Goal: Transaction & Acquisition: Book appointment/travel/reservation

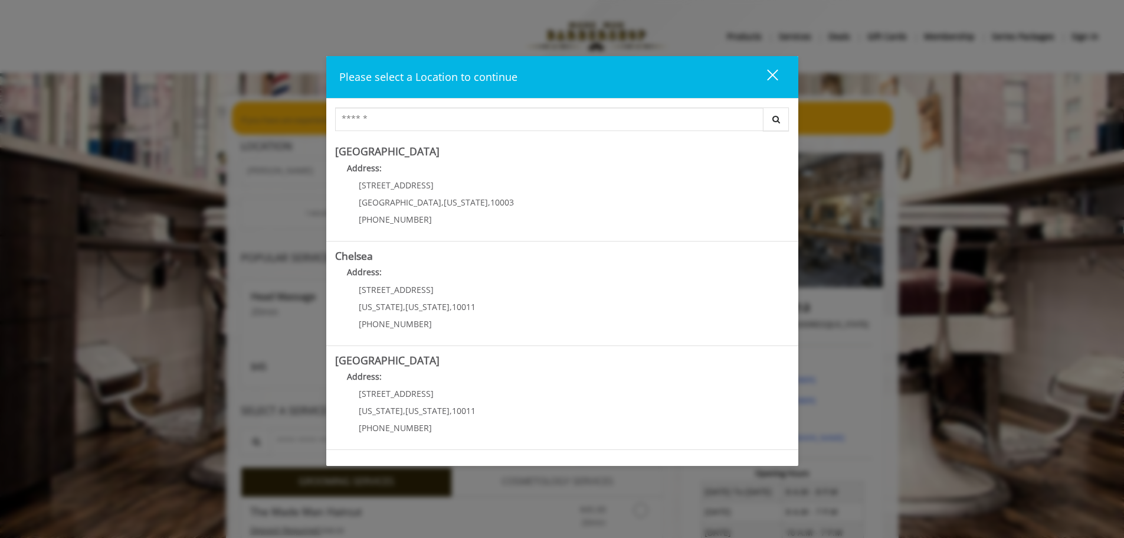
click at [565, 76] on button "close" at bounding box center [765, 77] width 40 height 24
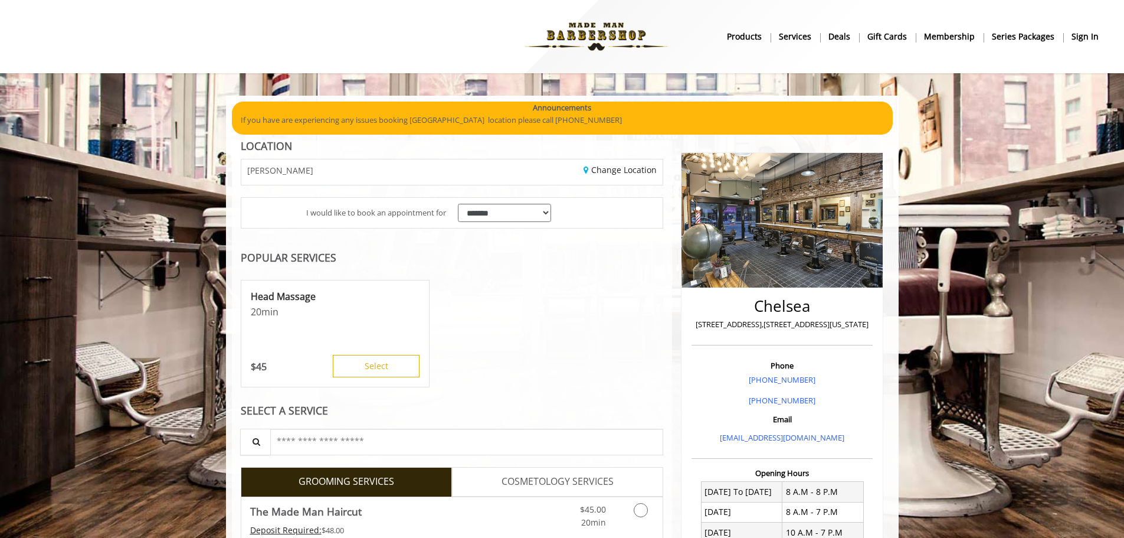
click at [565, 42] on img at bounding box center [596, 36] width 162 height 65
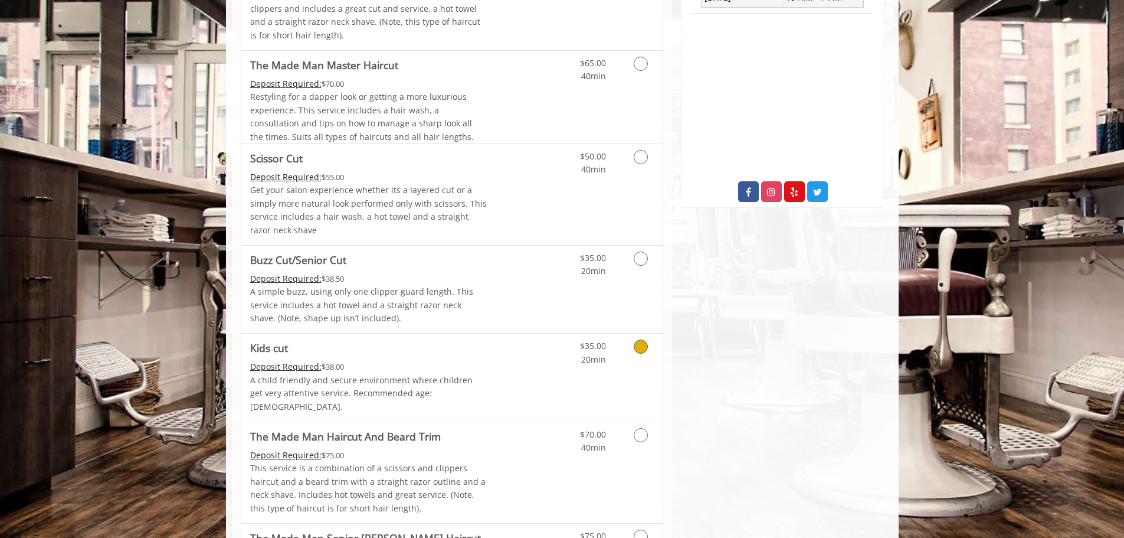
scroll to position [177, 0]
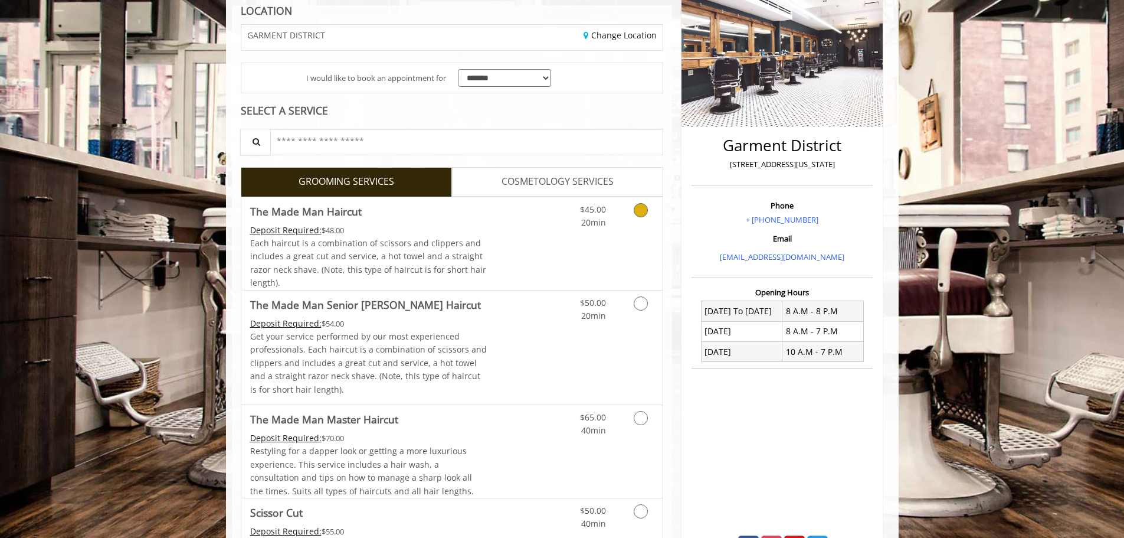
click at [643, 209] on icon "Grooming services" at bounding box center [641, 210] width 14 height 14
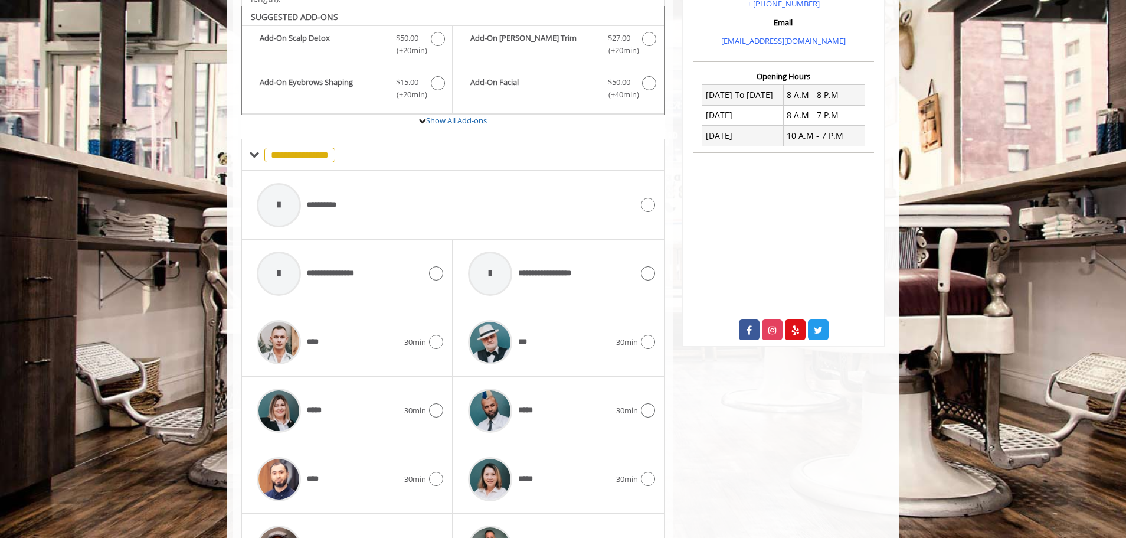
scroll to position [399, 0]
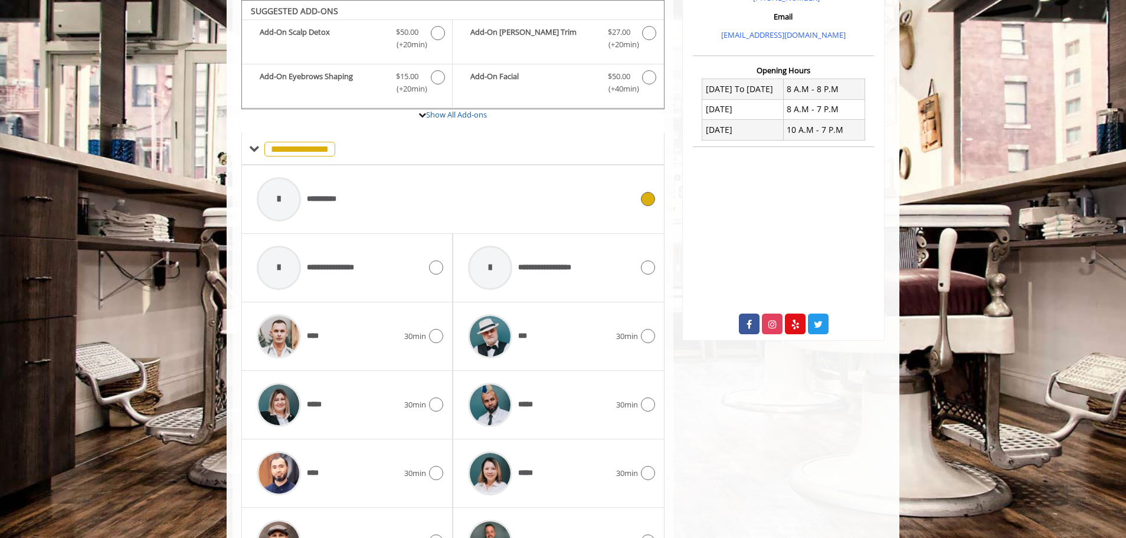
click at [325, 201] on span "**********" at bounding box center [327, 199] width 40 height 12
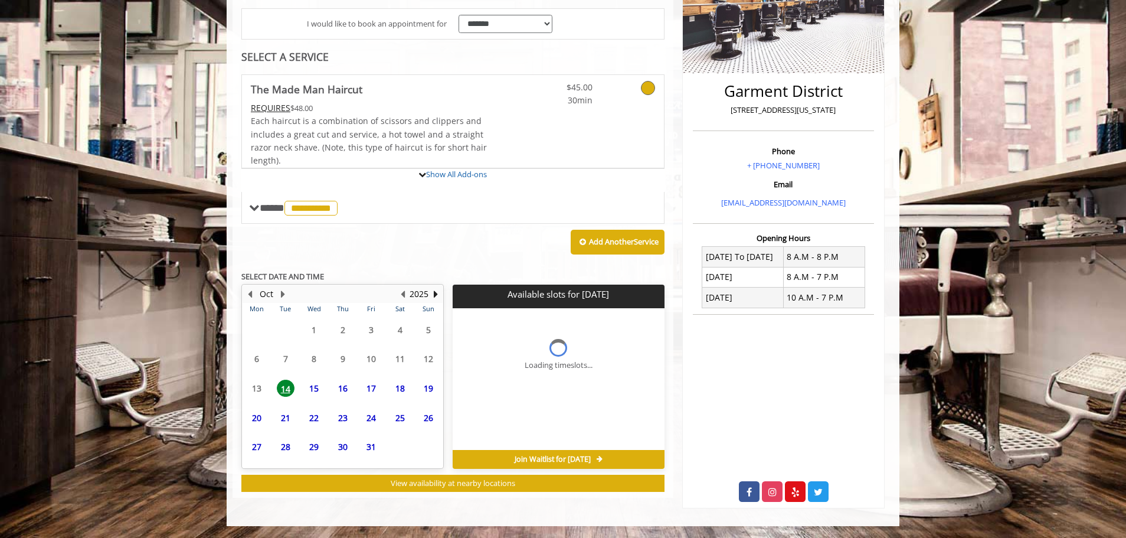
scroll to position [347, 0]
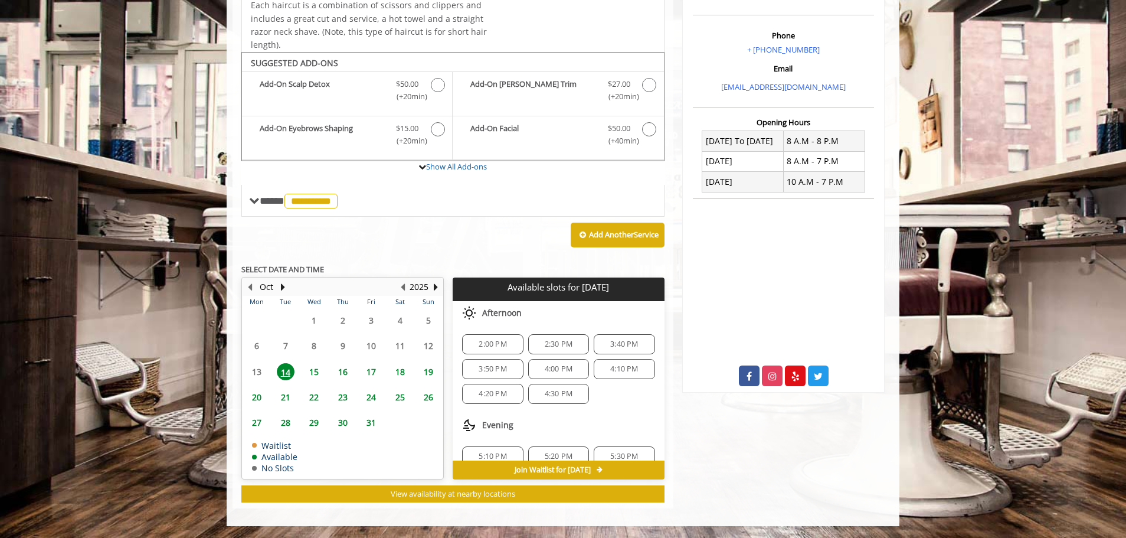
click at [566, 345] on span "2:30 PM" at bounding box center [559, 343] width 28 height 9
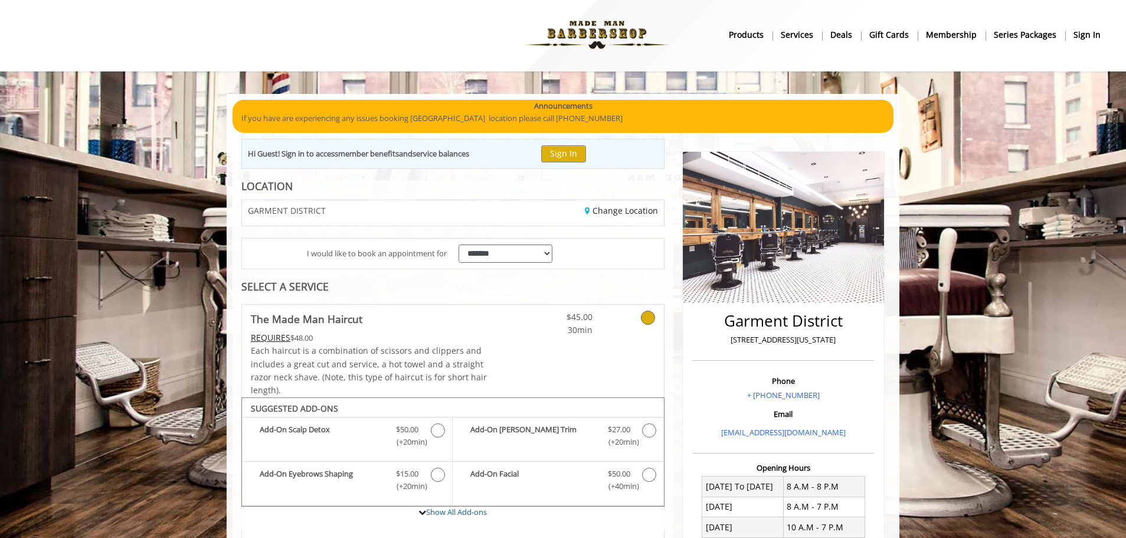
scroll to position [0, 0]
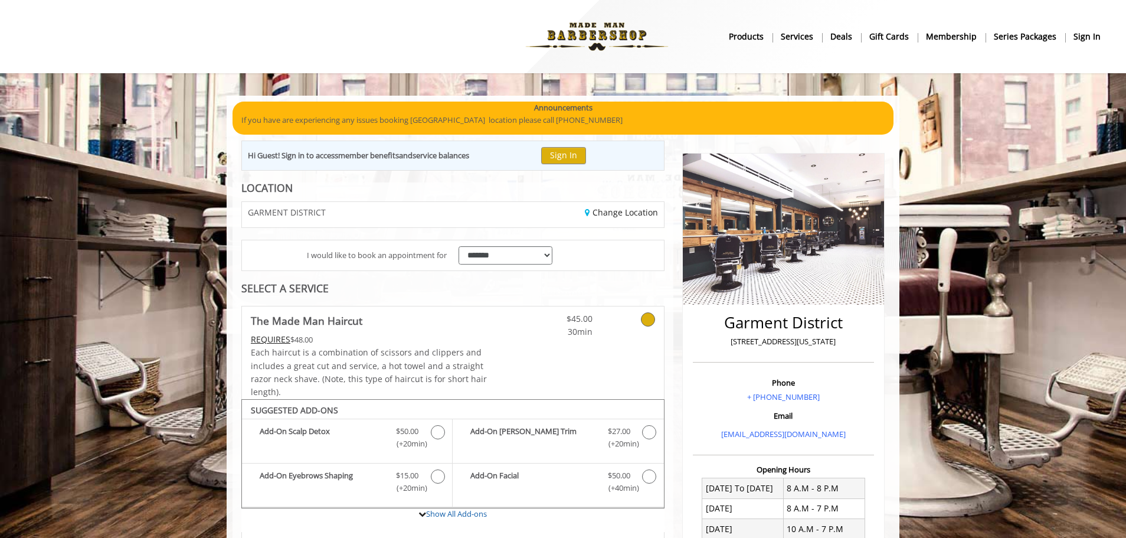
click at [589, 36] on img at bounding box center [597, 36] width 162 height 65
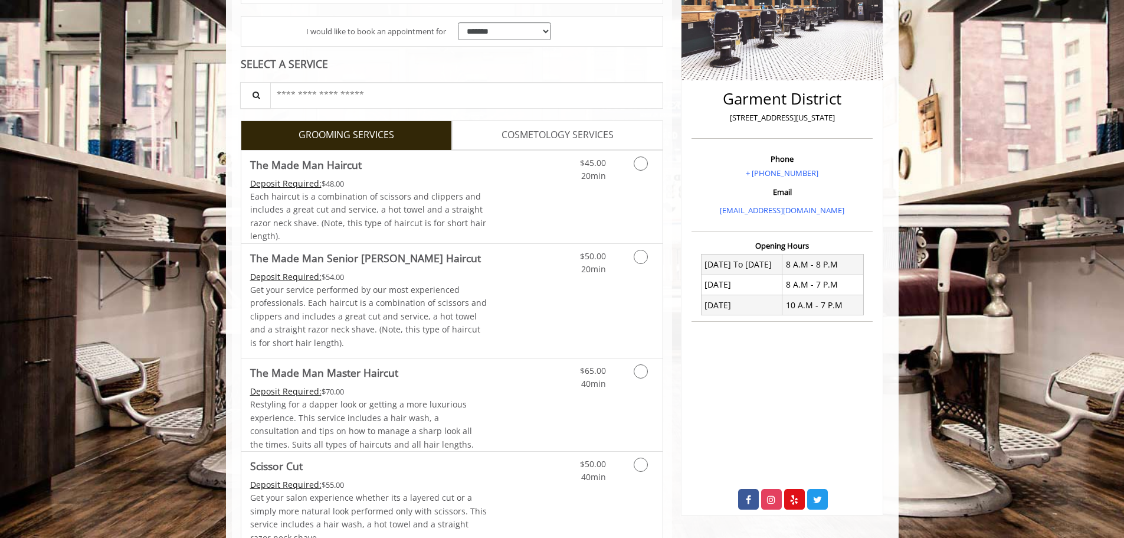
scroll to position [112, 0]
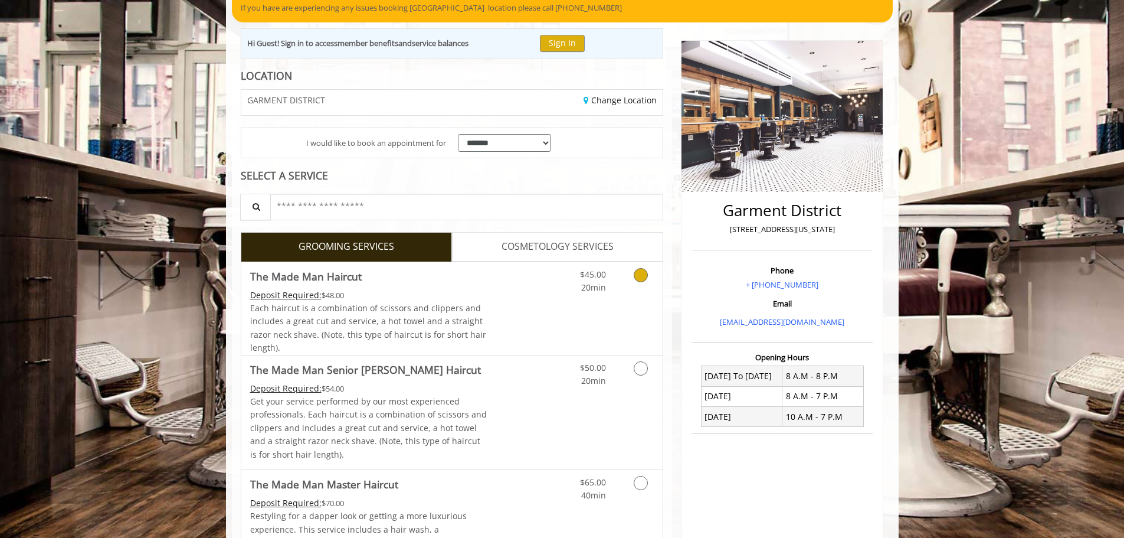
click at [635, 276] on icon "Grooming services" at bounding box center [641, 275] width 14 height 14
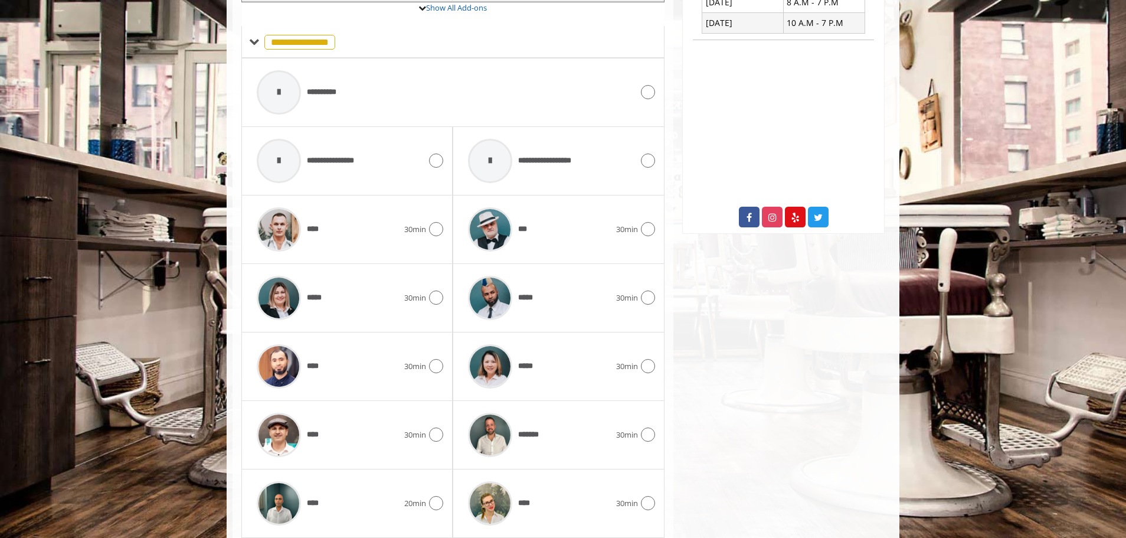
scroll to position [517, 0]
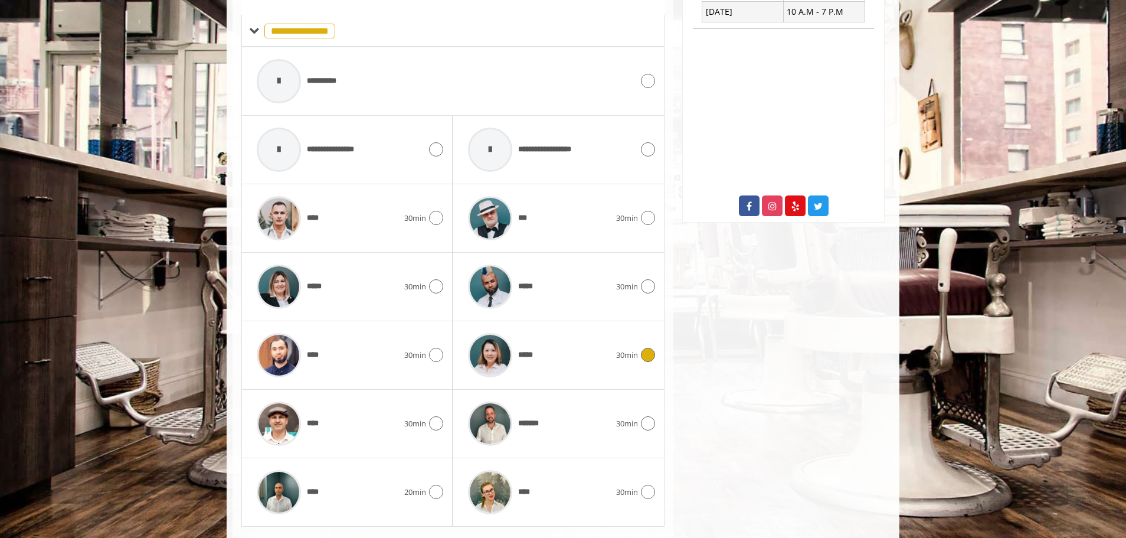
click at [643, 357] on icon at bounding box center [648, 355] width 14 height 14
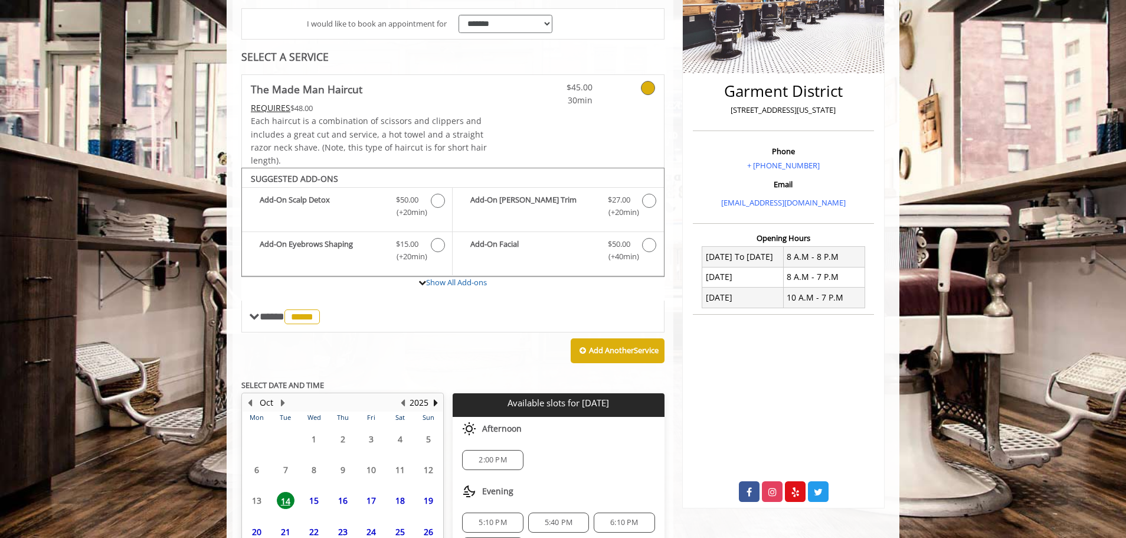
scroll to position [337, 0]
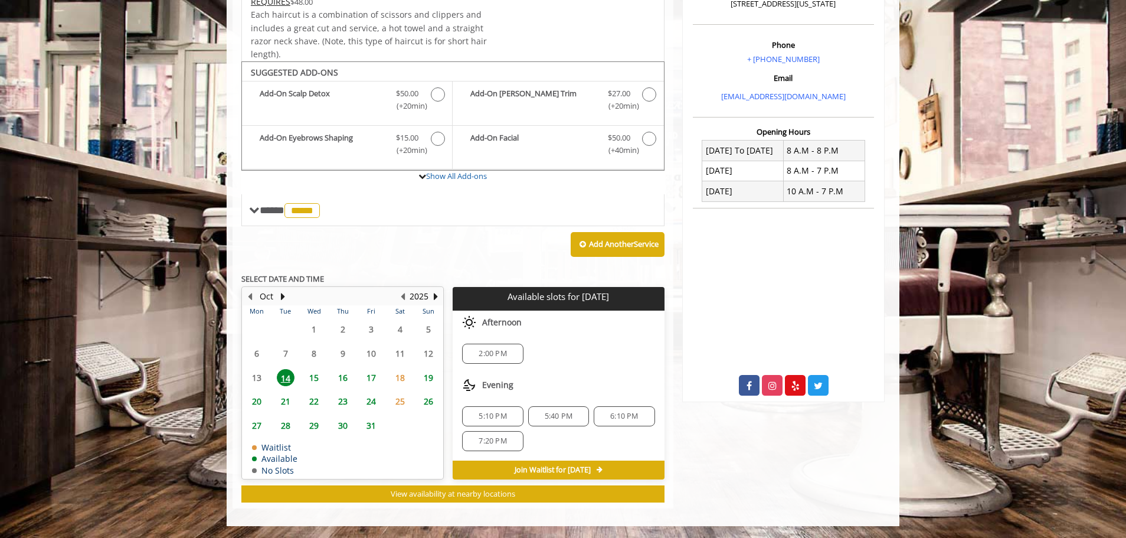
click at [484, 352] on span "2:00 PM" at bounding box center [493, 353] width 28 height 9
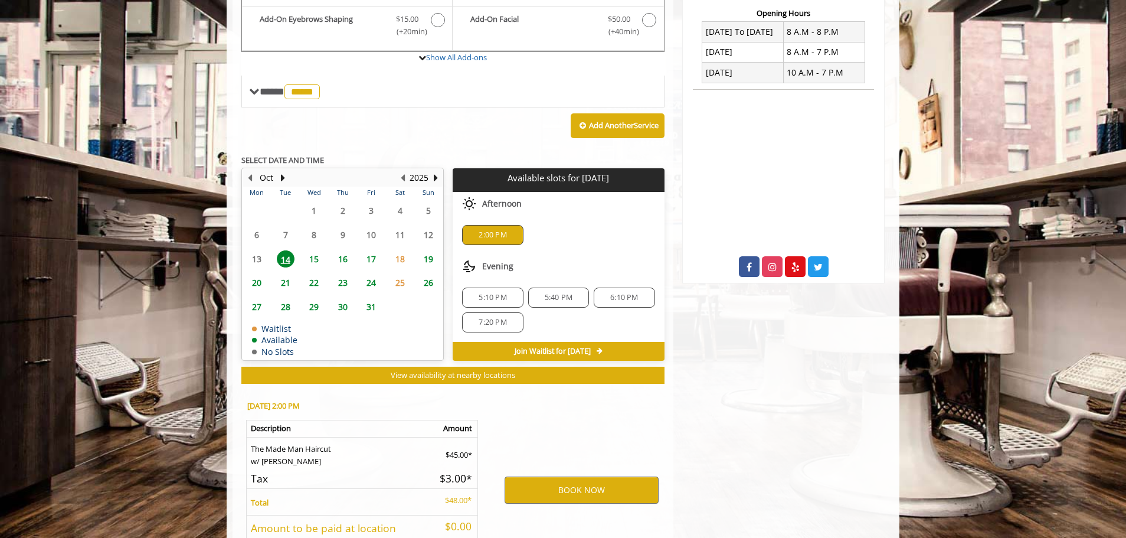
scroll to position [550, 0]
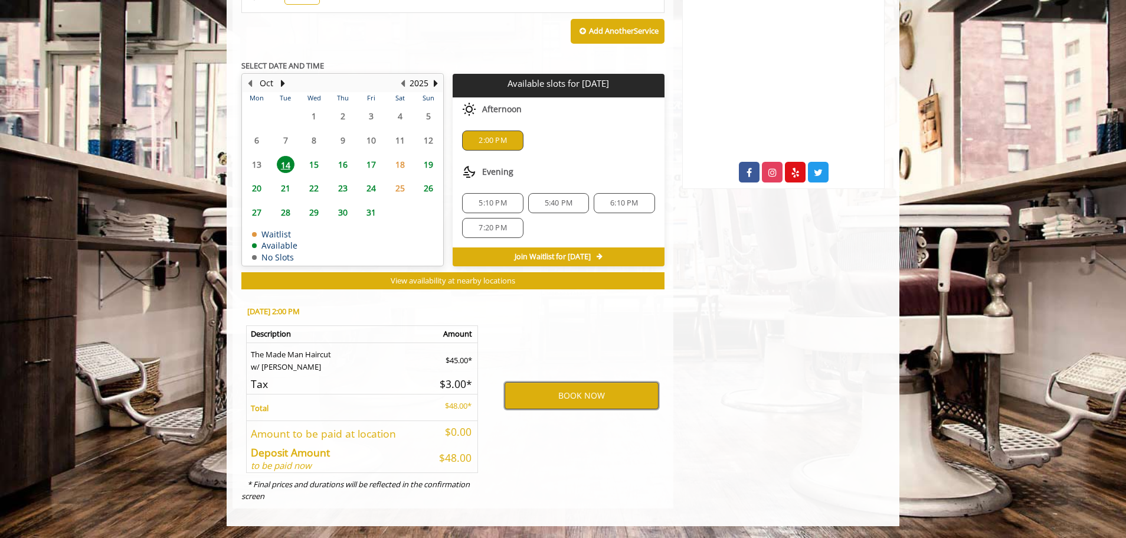
click at [566, 398] on button "BOOK NOW" at bounding box center [581, 395] width 154 height 27
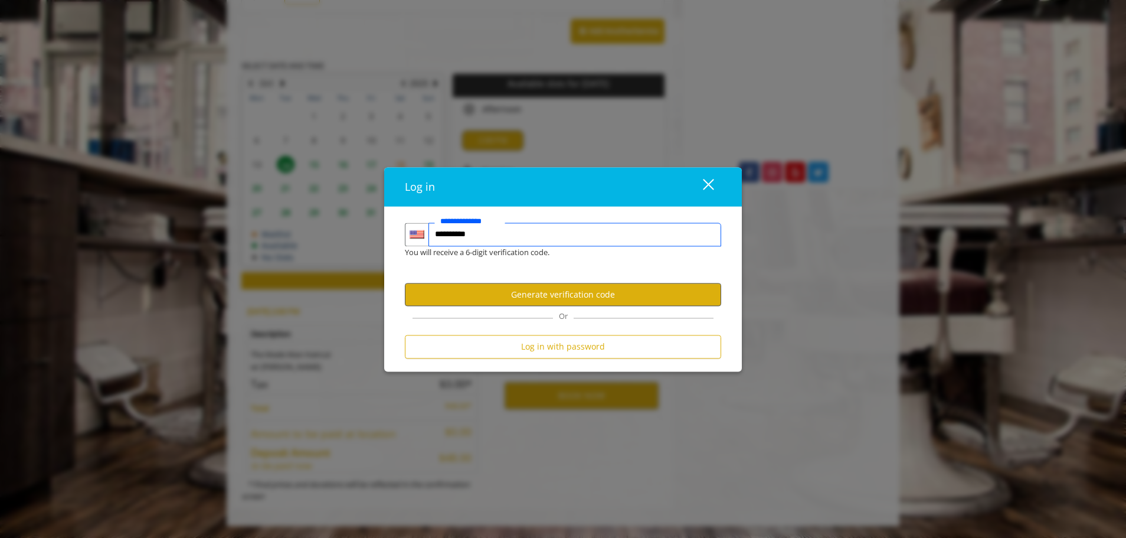
type input "**********"
drag, startPoint x: 536, startPoint y: 297, endPoint x: 538, endPoint y: 305, distance: 7.9
click at [537, 297] on button "Generate verification code" at bounding box center [563, 294] width 316 height 23
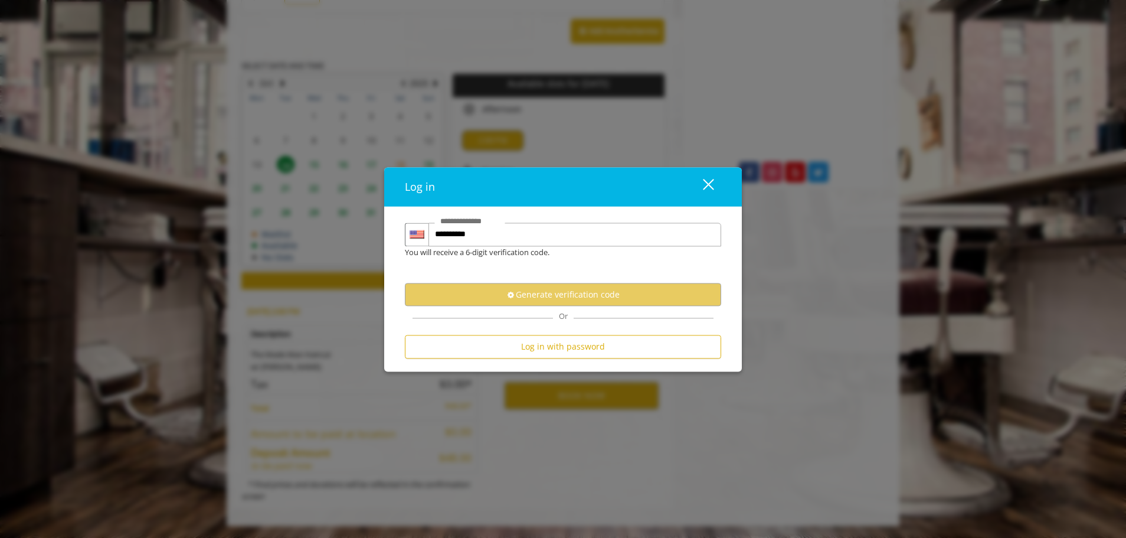
scroll to position [0, 0]
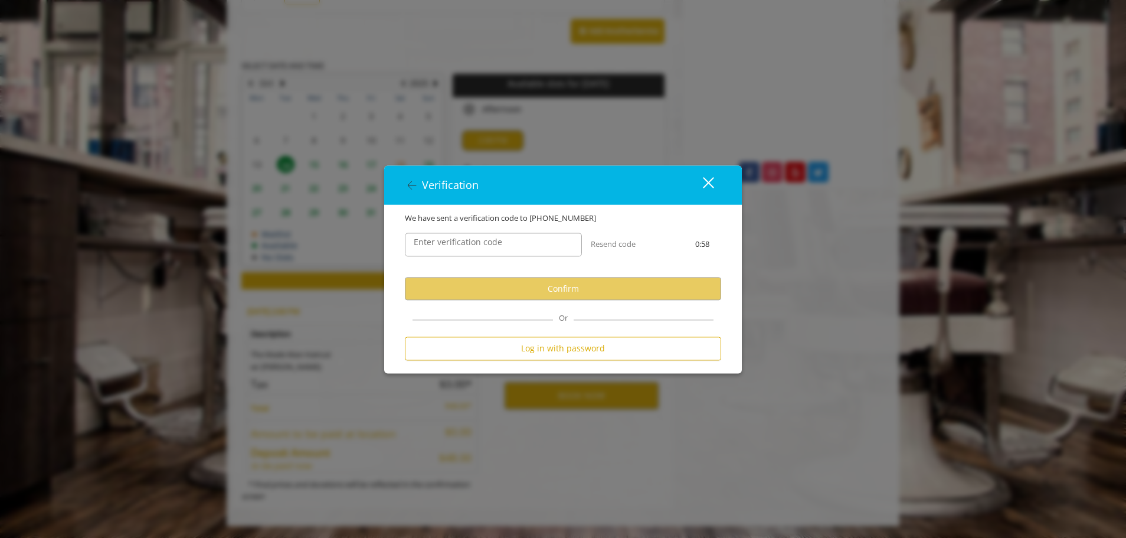
click at [494, 238] on label "Enter verification code" at bounding box center [458, 242] width 100 height 13
click at [494, 238] on input "Enter verification code" at bounding box center [493, 245] width 177 height 24
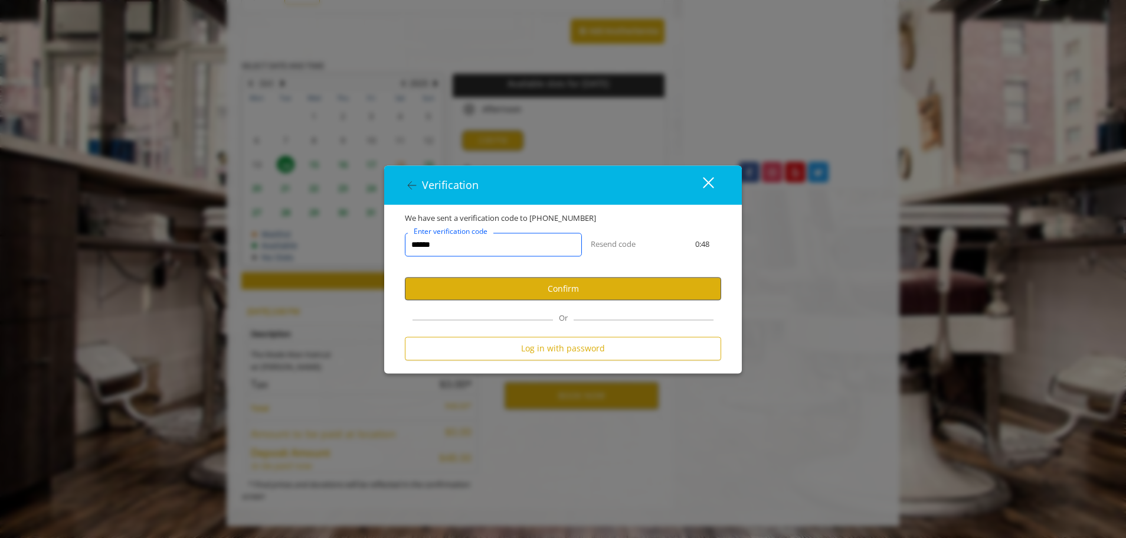
type input "******"
click at [506, 286] on button "Confirm" at bounding box center [563, 288] width 316 height 23
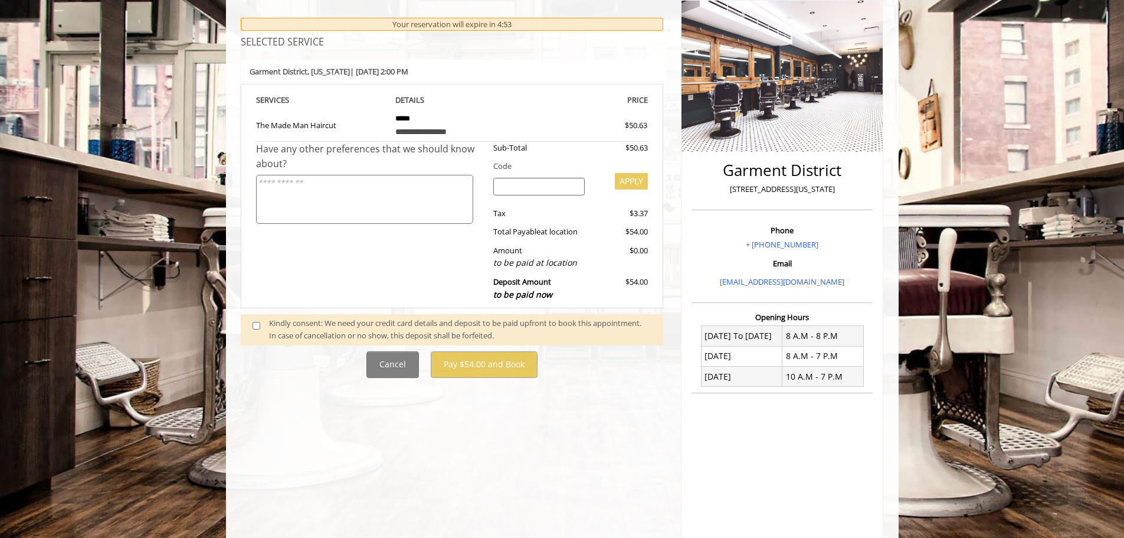
scroll to position [177, 0]
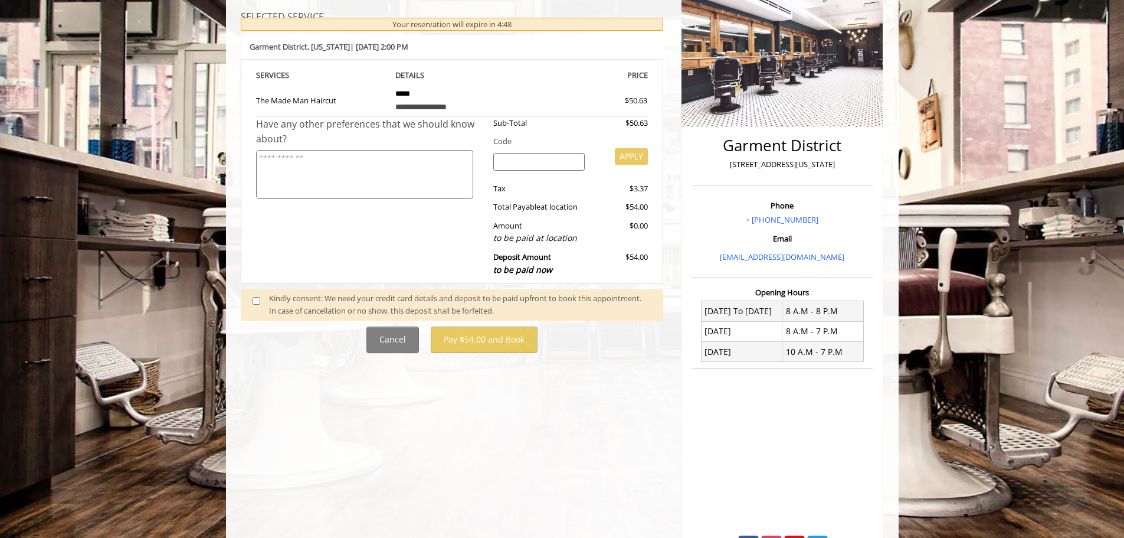
click at [261, 301] on span at bounding box center [261, 304] width 35 height 25
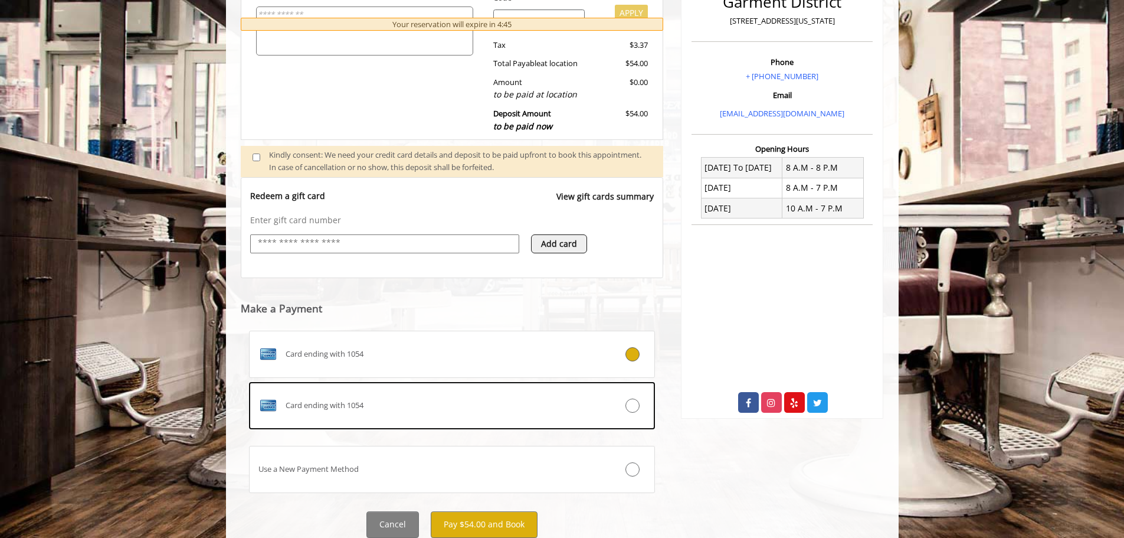
scroll to position [362, 0]
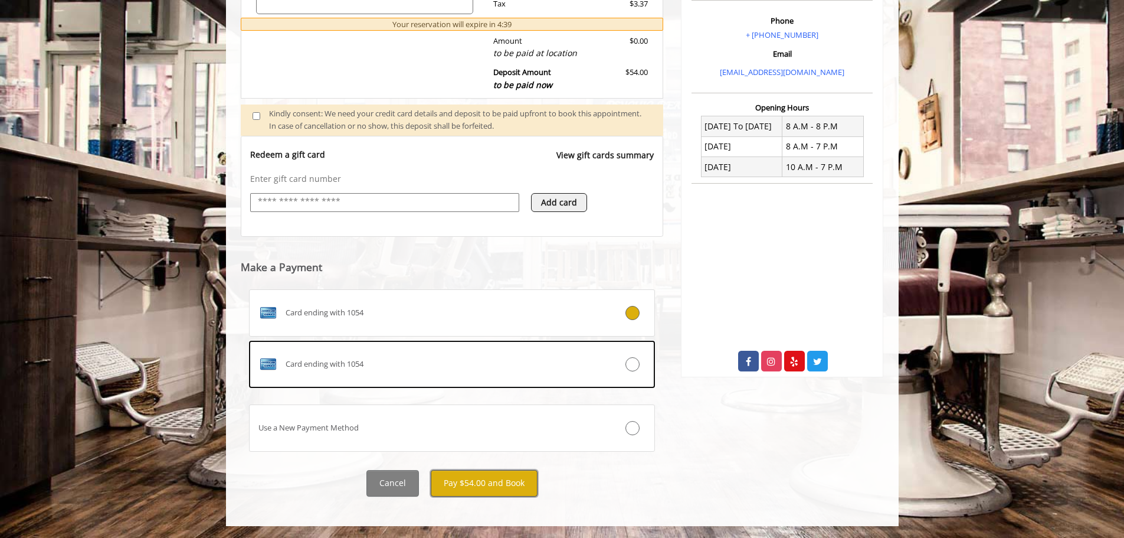
click at [476, 489] on button "Pay $54.00 and Book" at bounding box center [484, 483] width 107 height 27
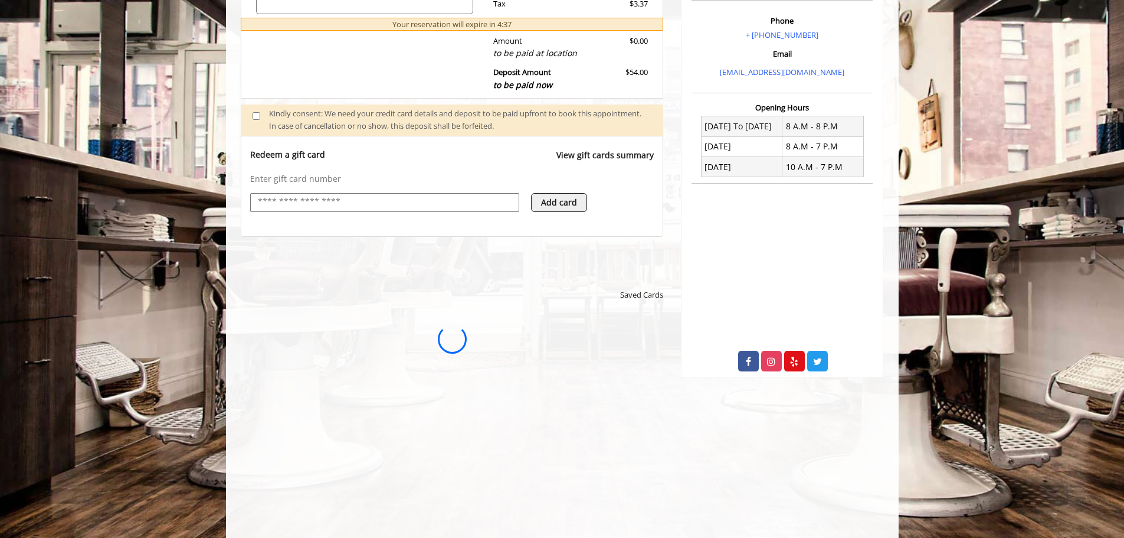
scroll to position [0, 0]
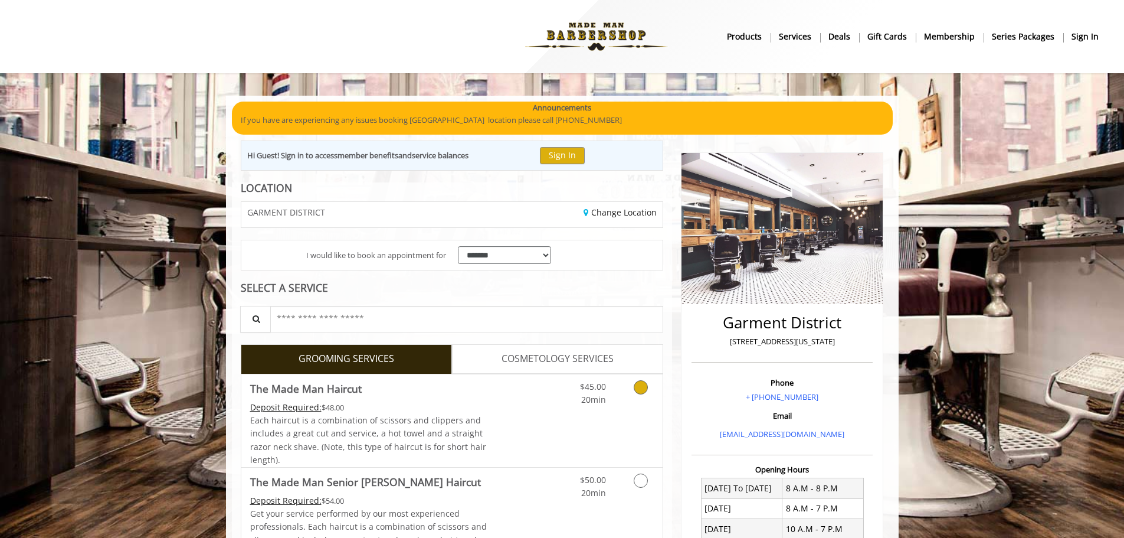
click at [641, 386] on icon "Grooming services" at bounding box center [641, 387] width 14 height 14
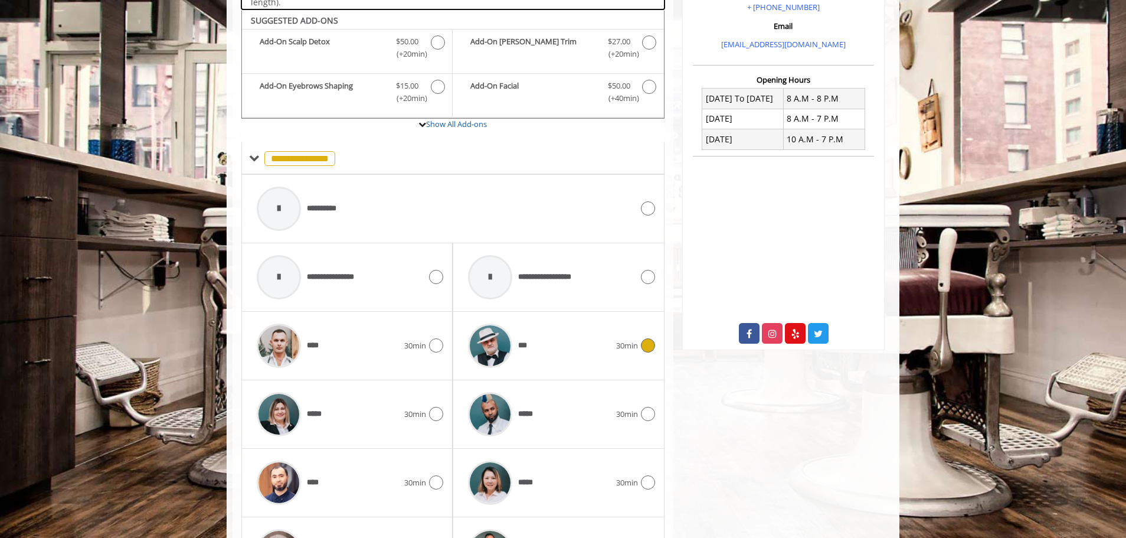
scroll to position [399, 0]
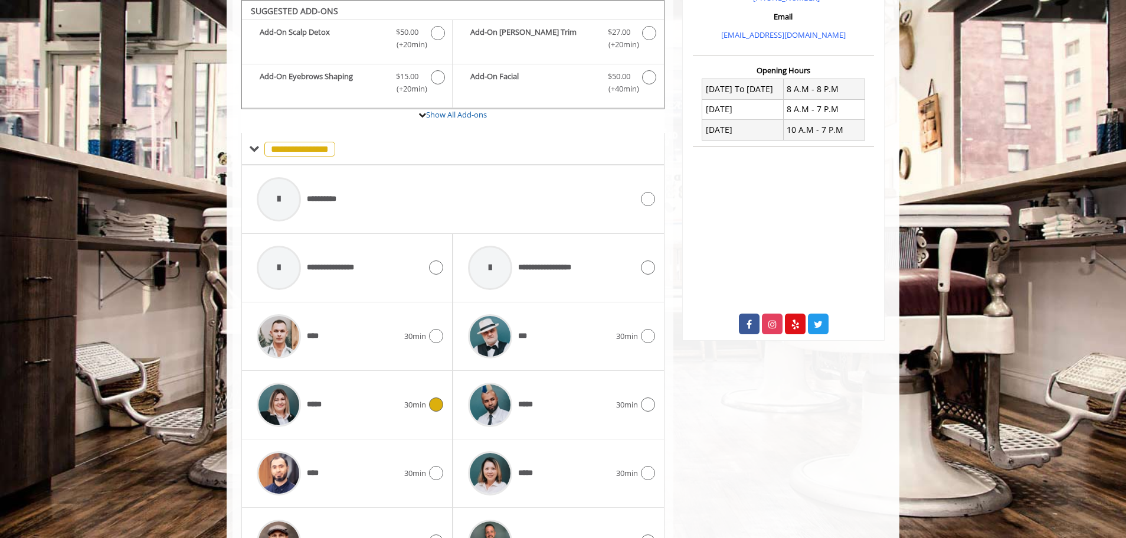
click at [337, 398] on div "*****" at bounding box center [327, 404] width 153 height 56
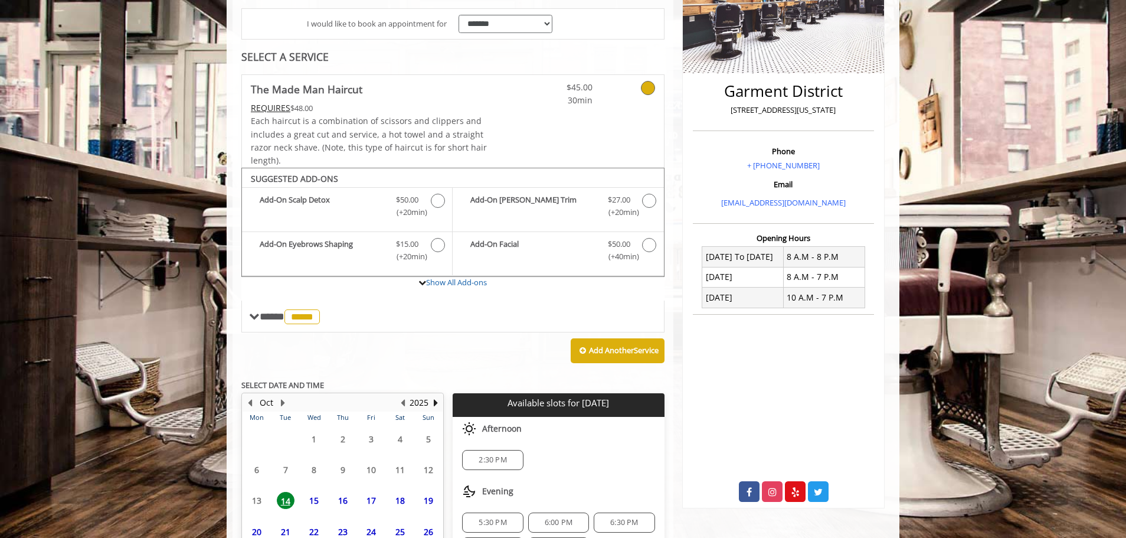
scroll to position [337, 0]
